Goal: Transaction & Acquisition: Purchase product/service

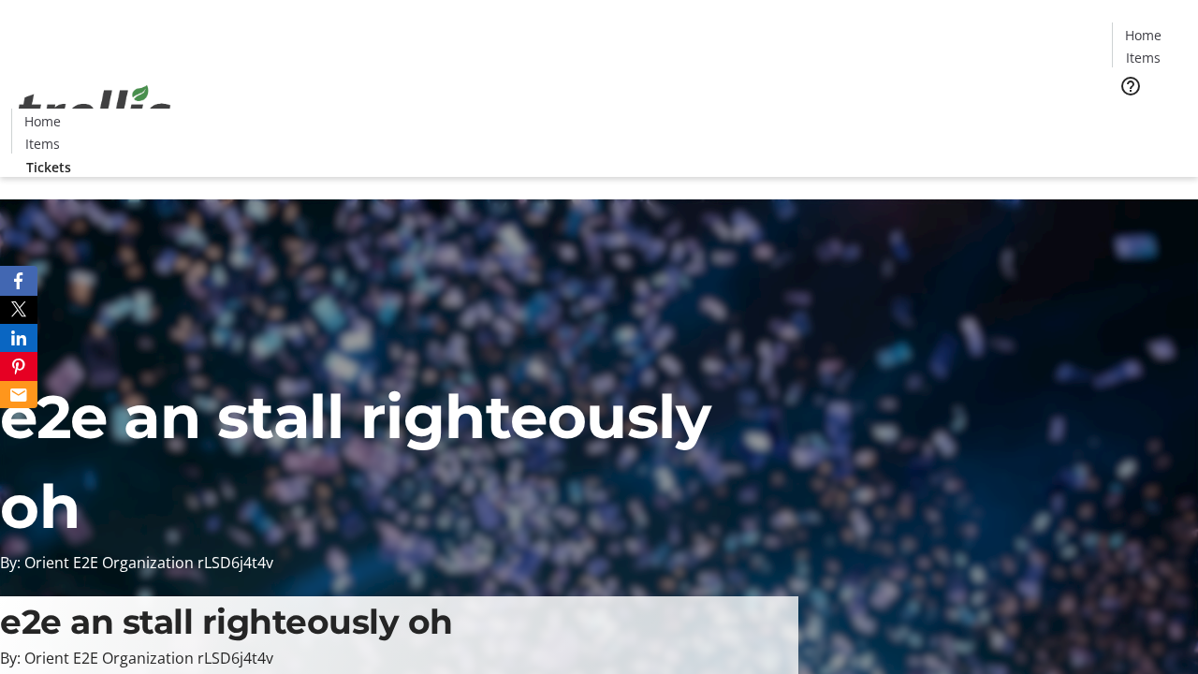
click at [1127, 109] on span "Tickets" at bounding box center [1149, 119] width 45 height 20
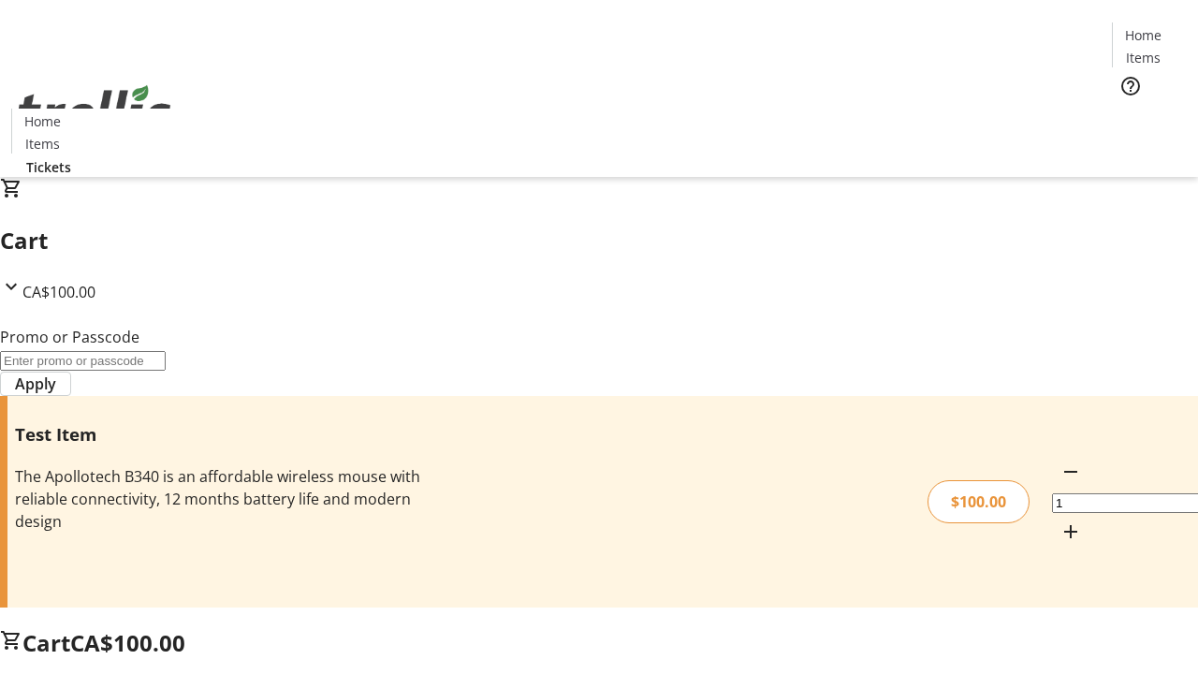
type input "FLAT"
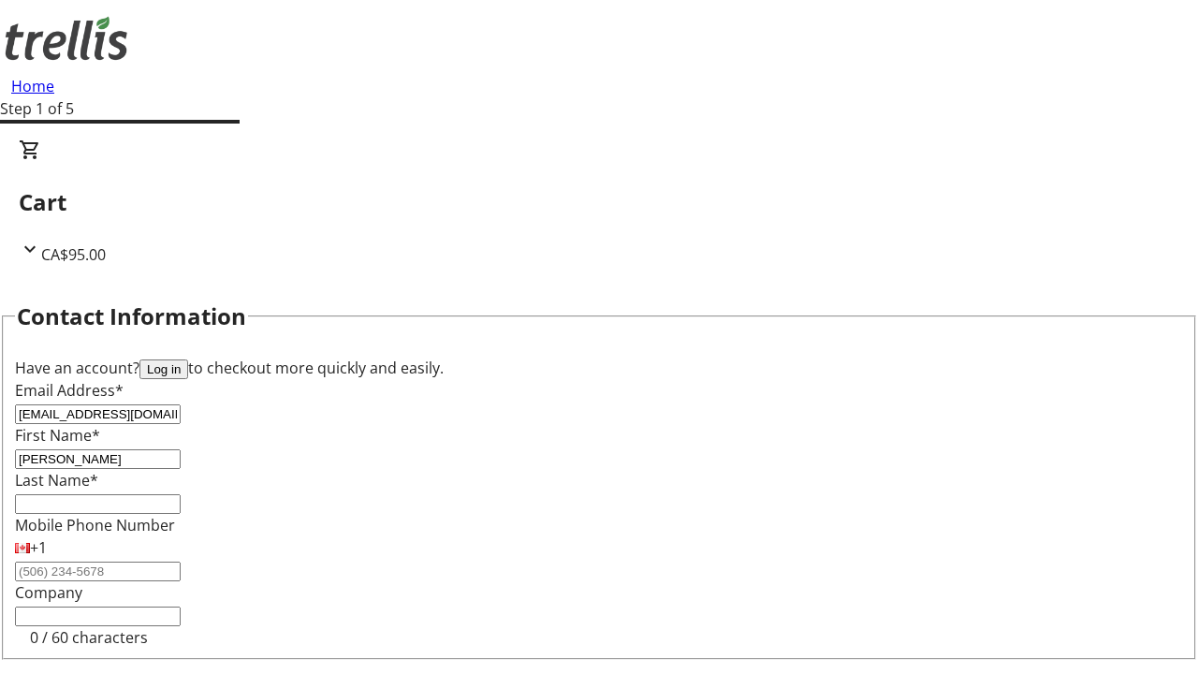
type input "[PERSON_NAME]"
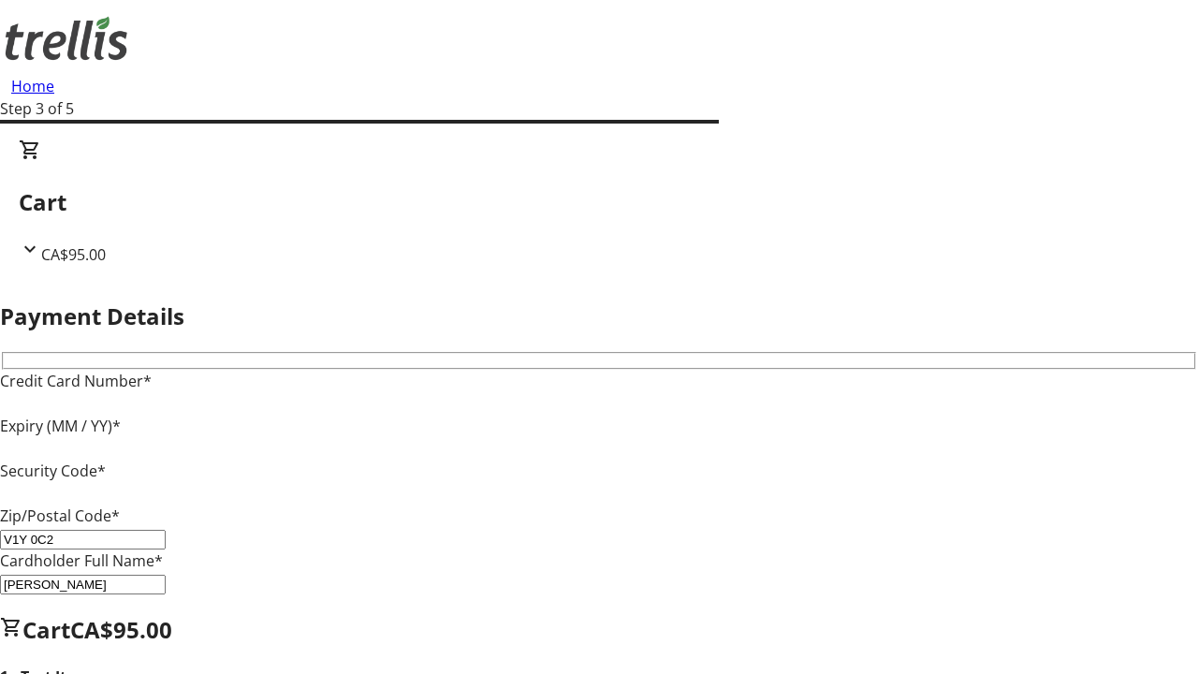
type input "V1Y 0C2"
